Goal: Check status

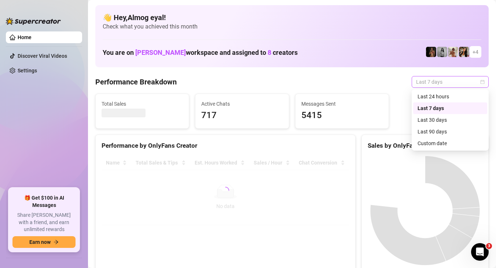
click at [445, 85] on span "Last 7 days" at bounding box center [450, 82] width 68 height 11
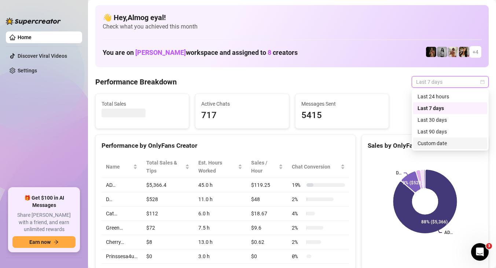
click at [443, 147] on div "Custom date" at bounding box center [449, 144] width 65 height 8
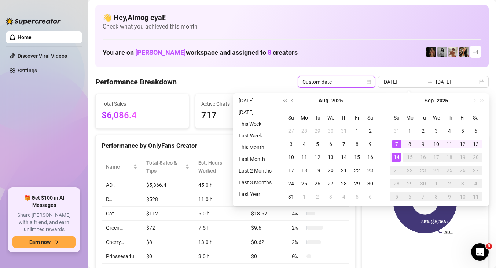
type input "[DATE]"
click at [396, 160] on div "14" at bounding box center [396, 157] width 9 height 9
type input "[DATE]"
